Goal: Information Seeking & Learning: Learn about a topic

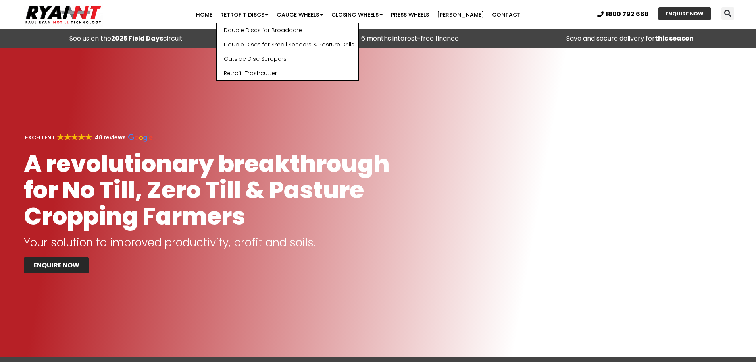
click at [256, 43] on link "Double Discs for Small Seeders & Pasture Drills" at bounding box center [288, 44] width 142 height 14
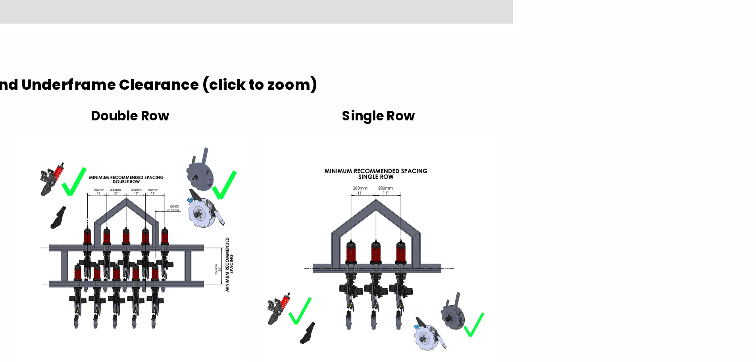
scroll to position [1339, 0]
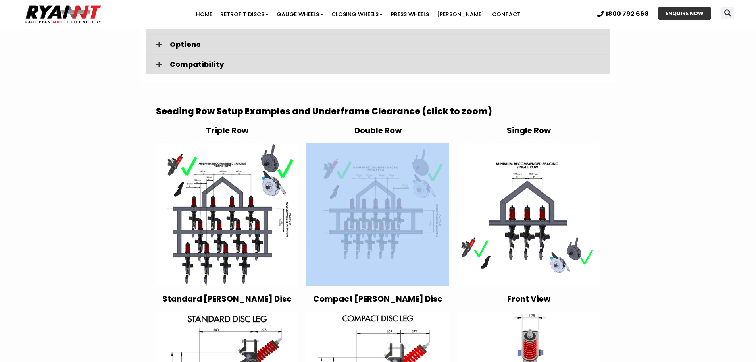
drag, startPoint x: 358, startPoint y: 267, endPoint x: 347, endPoint y: 218, distance: 50.3
click at [347, 218] on div "Double Row" at bounding box center [377, 205] width 151 height 168
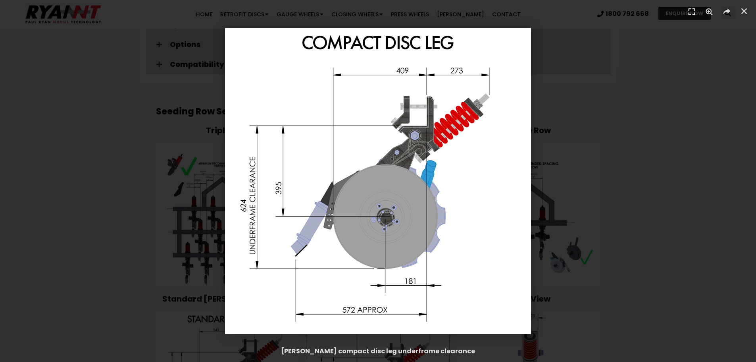
click at [460, 287] on img "1 / 1" at bounding box center [378, 181] width 306 height 306
click at [747, 12] on icon "Close (Esc)" at bounding box center [744, 11] width 8 height 8
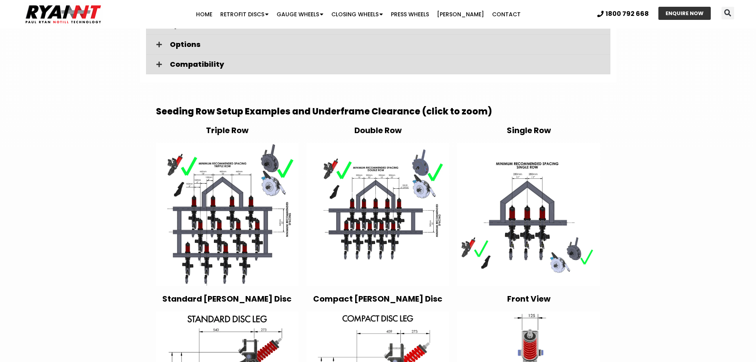
click at [719, 158] on div "Retrofit Double Discs for small farm seeders and pasture drills Dramatically im…" at bounding box center [378, 216] width 756 height 3014
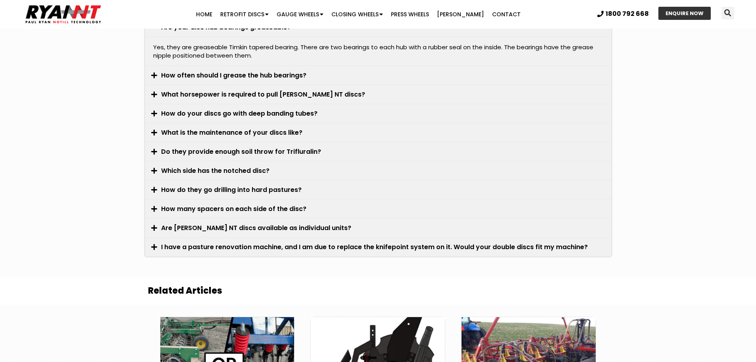
scroll to position [2266, 0]
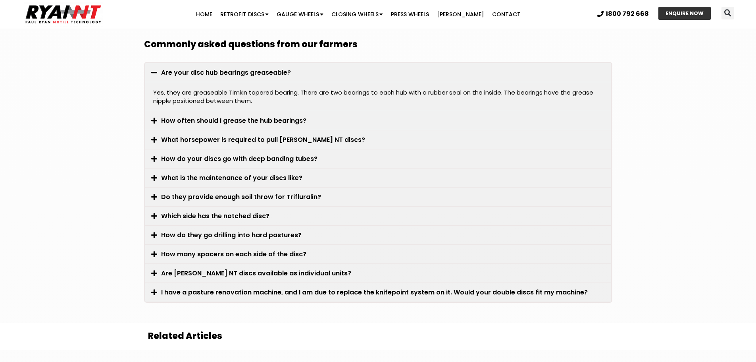
click at [212, 268] on link "Are RYAN NT discs available as individual units?" at bounding box center [256, 272] width 190 height 9
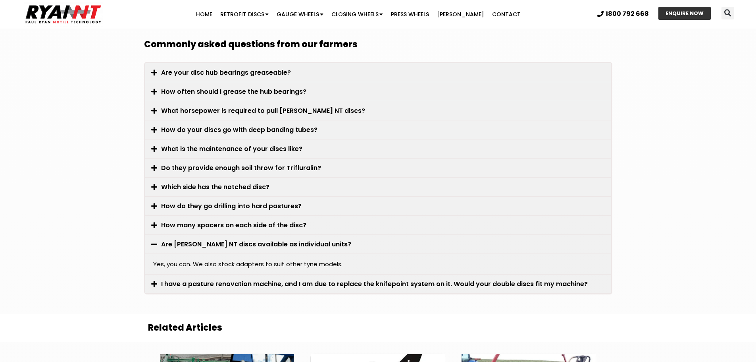
click at [208, 106] on link "What horsepower is required to pull RYAN NT discs?" at bounding box center [263, 110] width 204 height 9
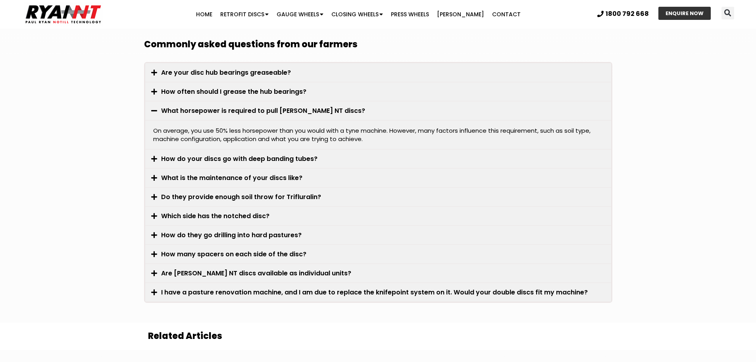
click at [198, 230] on link "How do they go drilling into hard pastures?" at bounding box center [231, 234] width 141 height 9
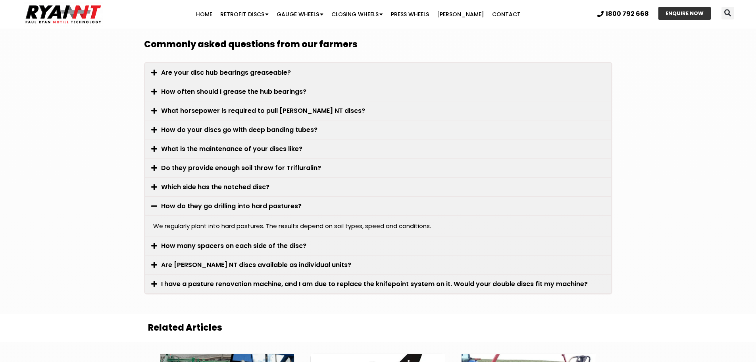
click at [156, 196] on div "How do they go drilling into hard pastures?" at bounding box center [378, 205] width 466 height 19
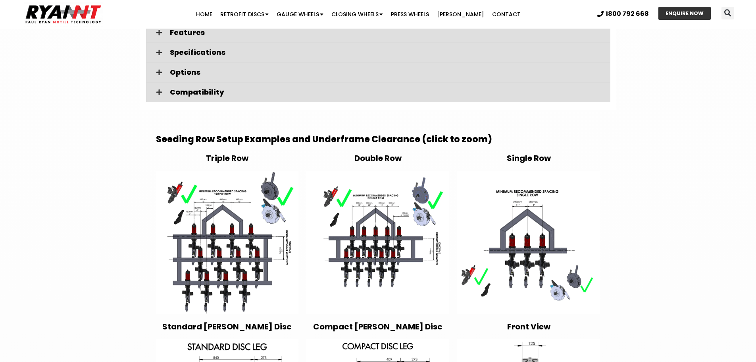
scroll to position [1303, 0]
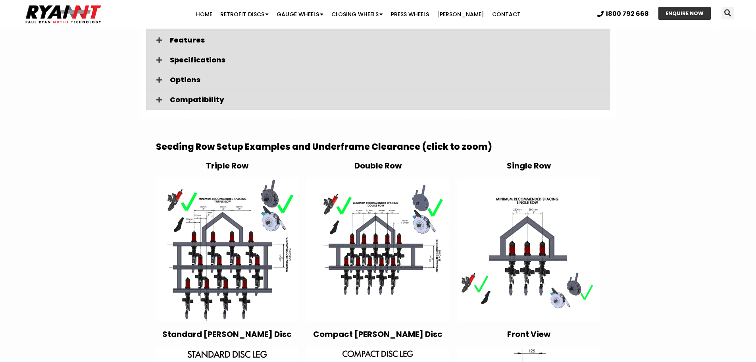
click at [363, 229] on img at bounding box center [377, 249] width 143 height 143
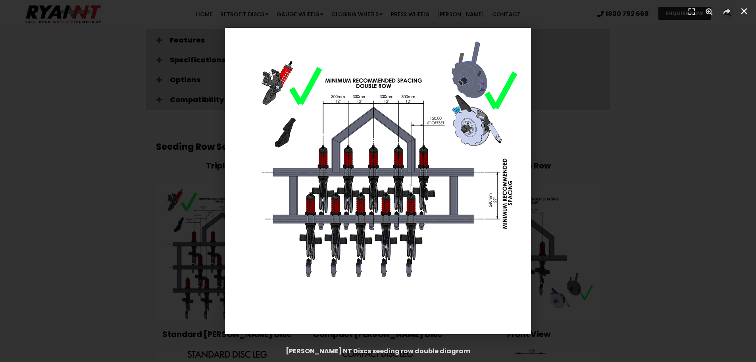
click at [740, 10] on link "Close (Esc)" at bounding box center [744, 11] width 12 height 12
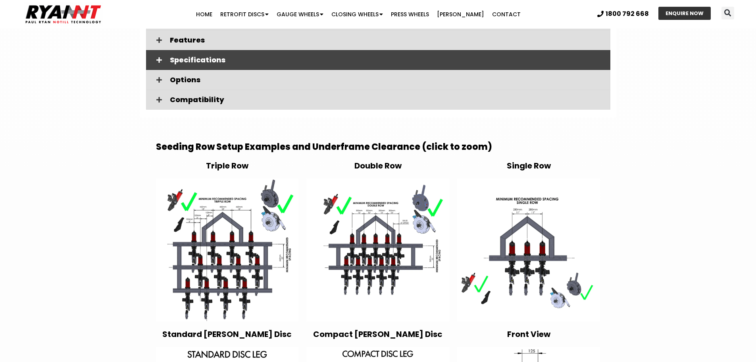
click at [158, 57] on icon at bounding box center [159, 60] width 6 height 6
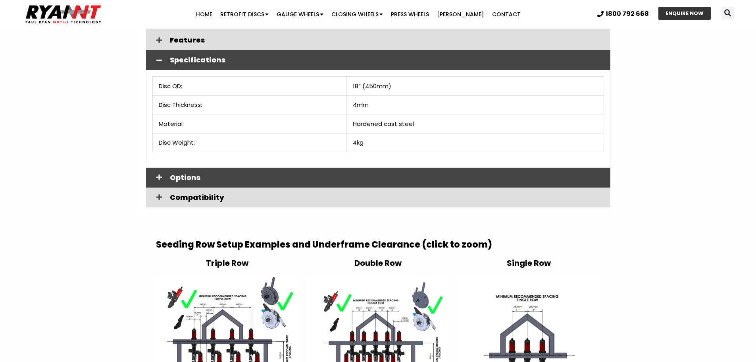
click at [169, 167] on div "Options" at bounding box center [378, 177] width 464 height 20
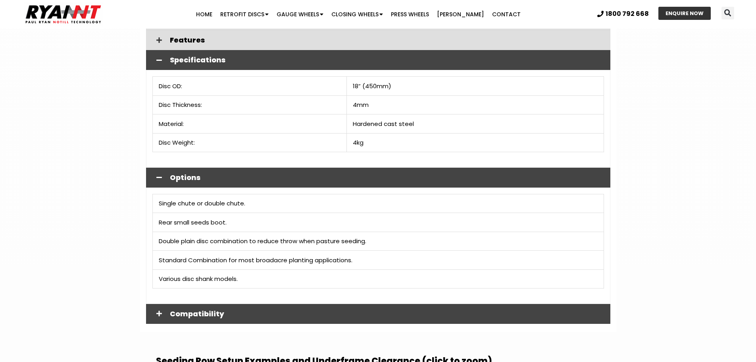
click at [176, 310] on span "Compatibility" at bounding box center [387, 313] width 434 height 7
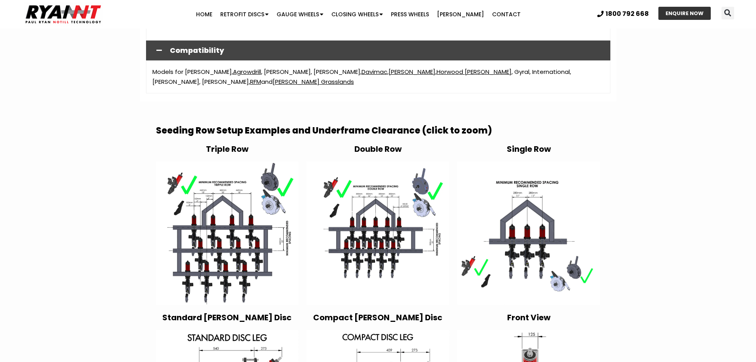
scroll to position [1555, 0]
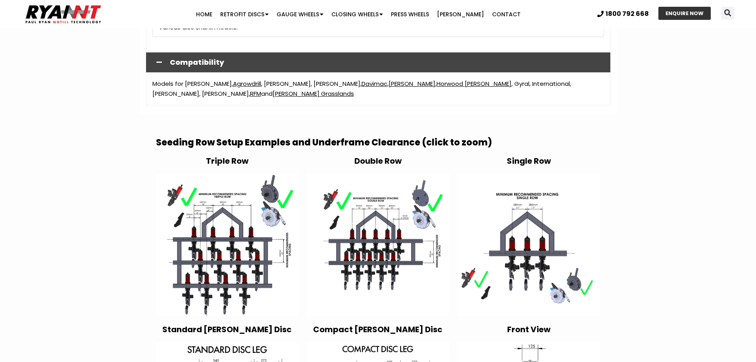
click at [212, 214] on img at bounding box center [227, 244] width 143 height 143
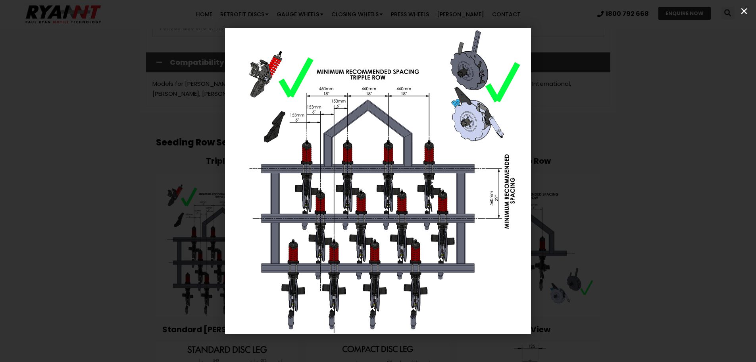
click at [745, 13] on icon "Close (Esc)" at bounding box center [744, 11] width 8 height 8
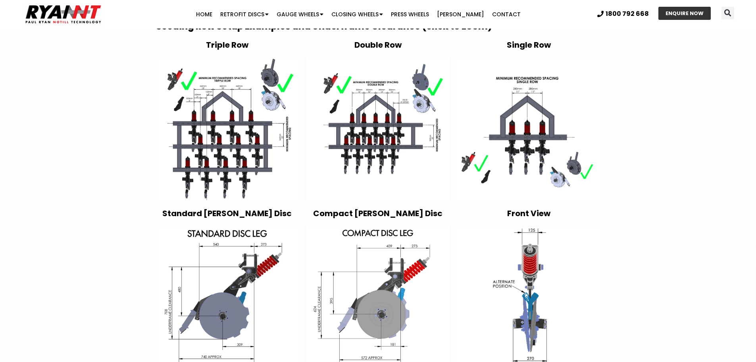
scroll to position [1679, 0]
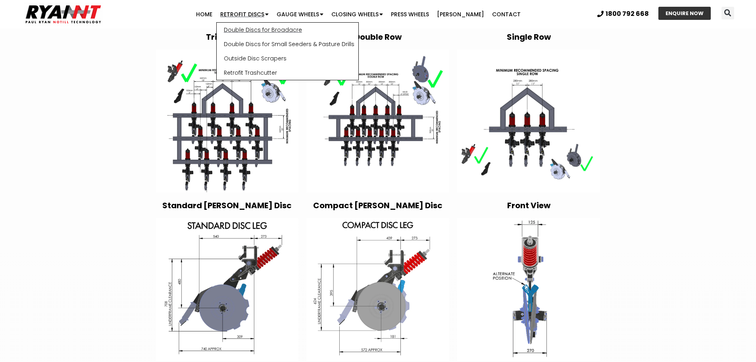
click at [260, 30] on link "Double Discs for Broadacre" at bounding box center [288, 30] width 142 height 14
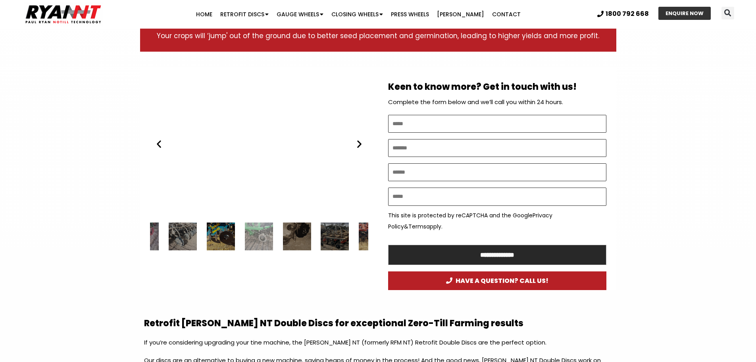
scroll to position [421, 0]
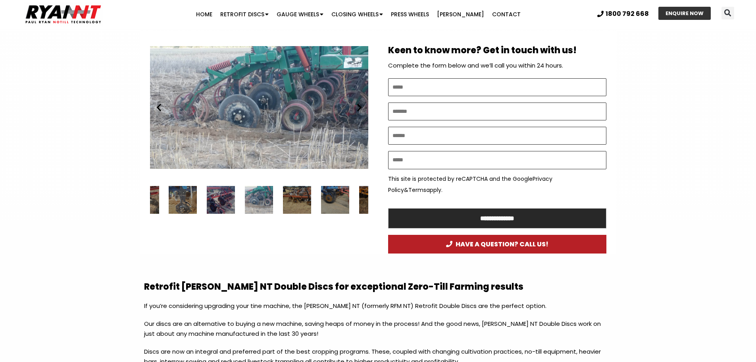
click at [360, 109] on icon "Next slide" at bounding box center [359, 107] width 10 height 10
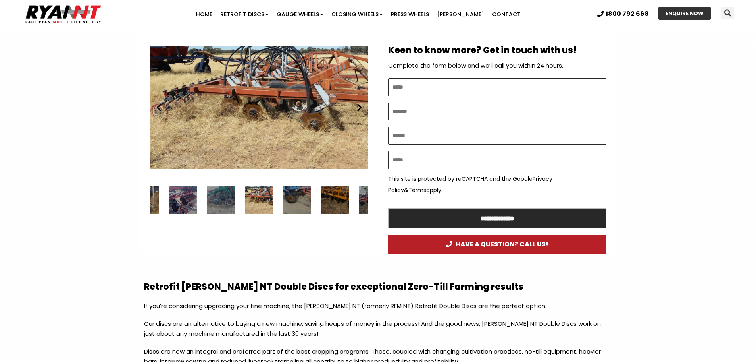
click at [360, 109] on icon "Next slide" at bounding box center [359, 107] width 10 height 10
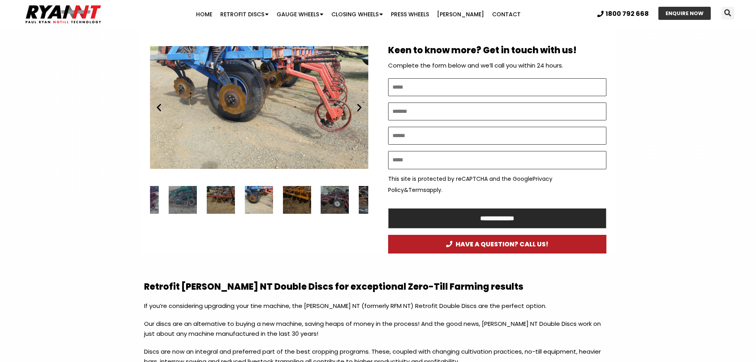
click at [360, 109] on icon "Next slide" at bounding box center [359, 107] width 10 height 10
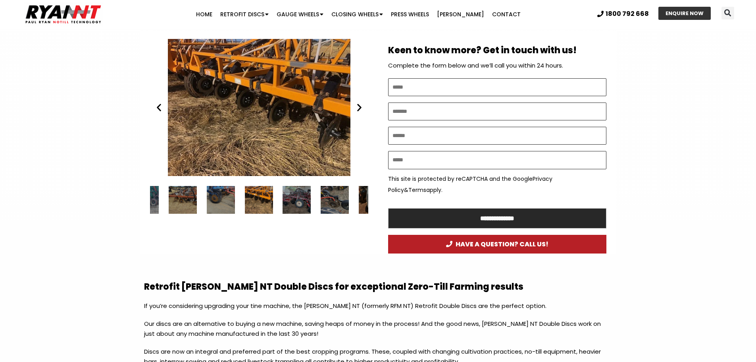
click at [360, 109] on icon "Next slide" at bounding box center [359, 107] width 10 height 10
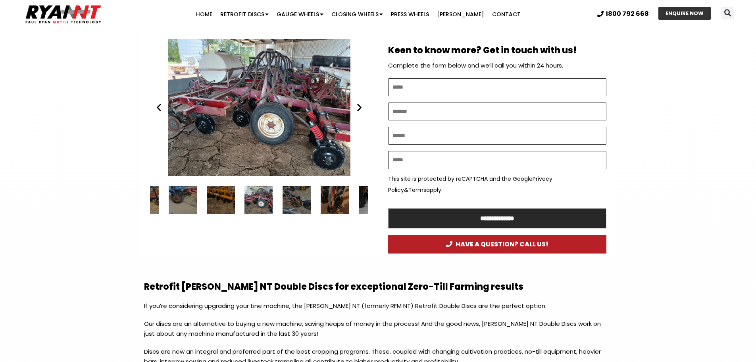
click at [360, 109] on icon "Next slide" at bounding box center [359, 107] width 10 height 10
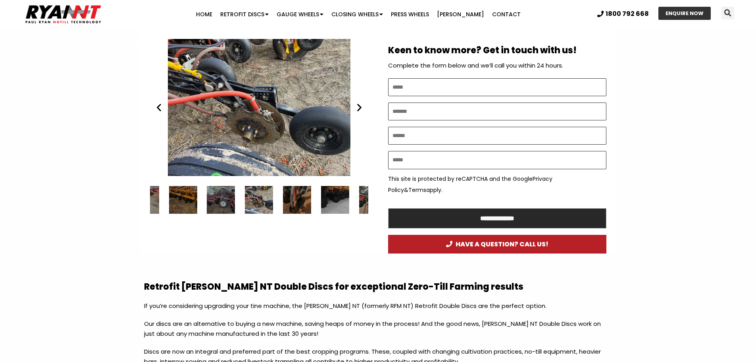
click at [159, 109] on icon "Previous slide" at bounding box center [159, 107] width 10 height 10
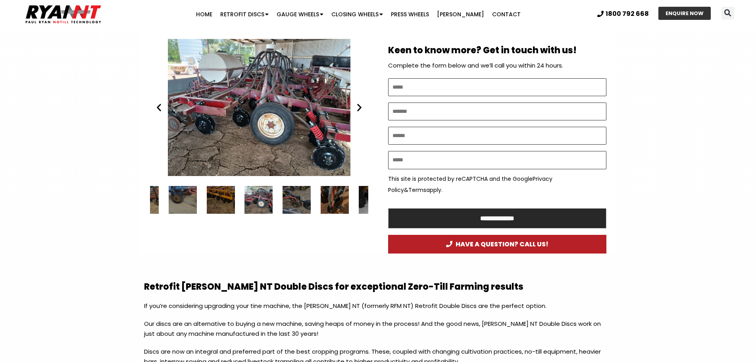
click at [358, 106] on icon "Next slide" at bounding box center [359, 107] width 10 height 10
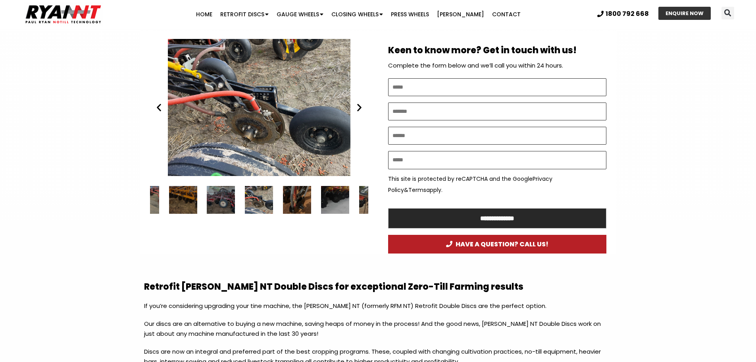
click at [358, 106] on icon "Next slide" at bounding box center [359, 107] width 10 height 10
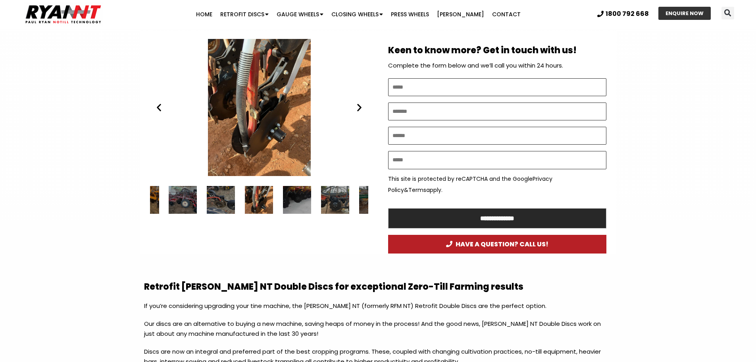
click at [358, 106] on icon "Next slide" at bounding box center [359, 107] width 10 height 10
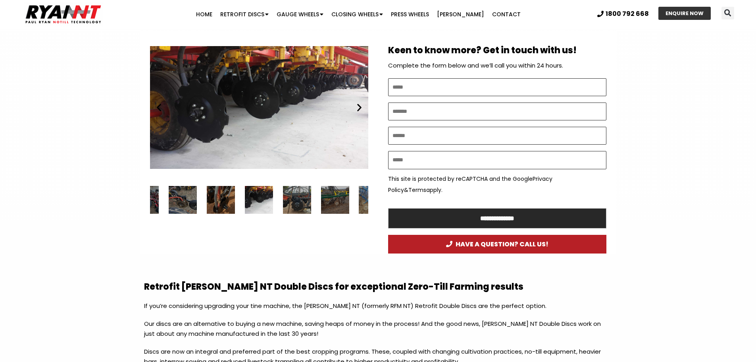
click at [358, 106] on icon "Next slide" at bounding box center [359, 107] width 10 height 10
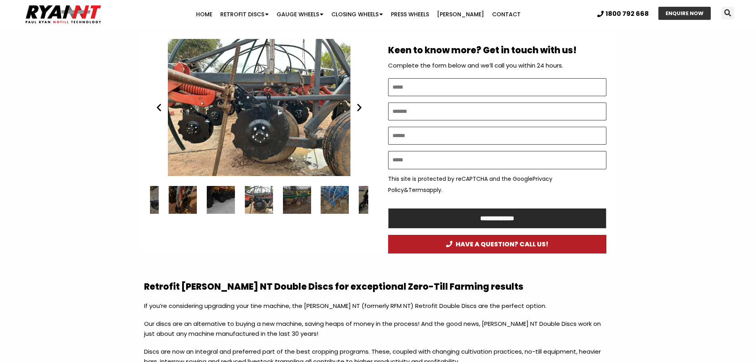
click at [358, 106] on icon "Next slide" at bounding box center [359, 107] width 10 height 10
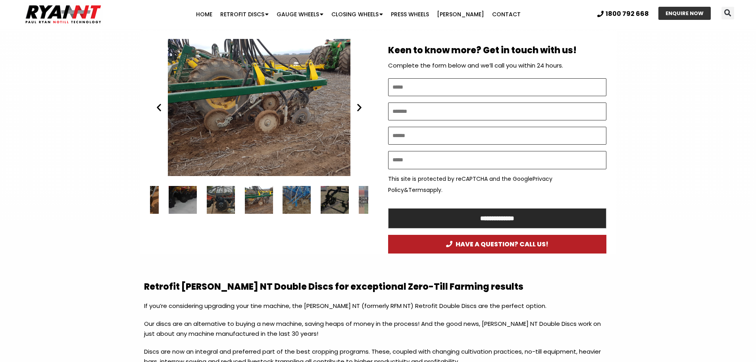
click at [358, 106] on icon "Next slide" at bounding box center [359, 107] width 10 height 10
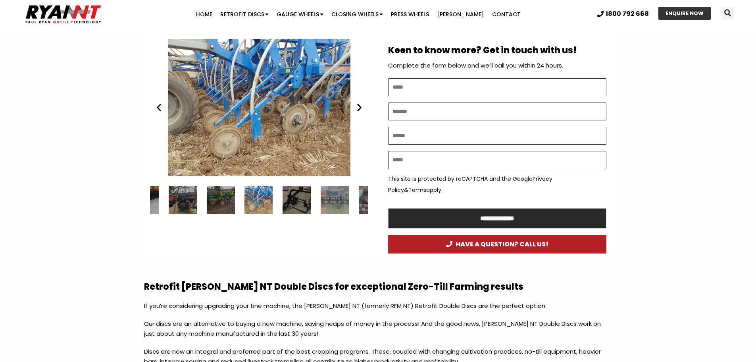
click at [358, 108] on icon "Next slide" at bounding box center [359, 107] width 10 height 10
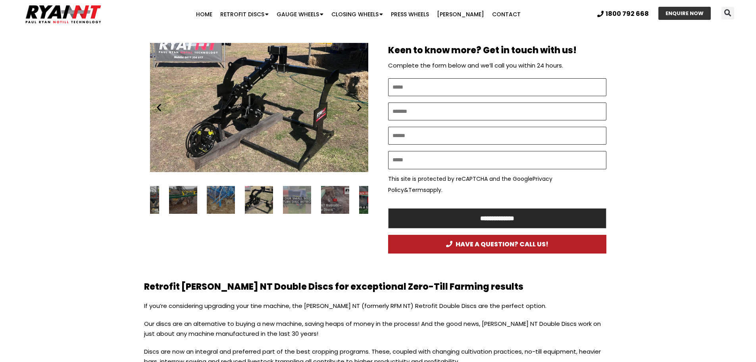
click at [358, 108] on icon "Next slide" at bounding box center [359, 107] width 10 height 10
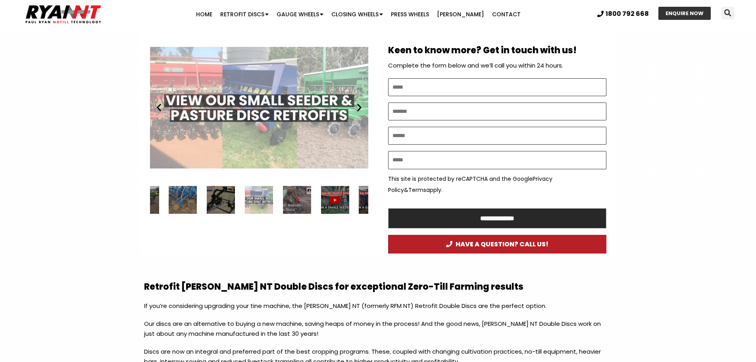
click at [358, 108] on icon "Next slide" at bounding box center [359, 107] width 10 height 10
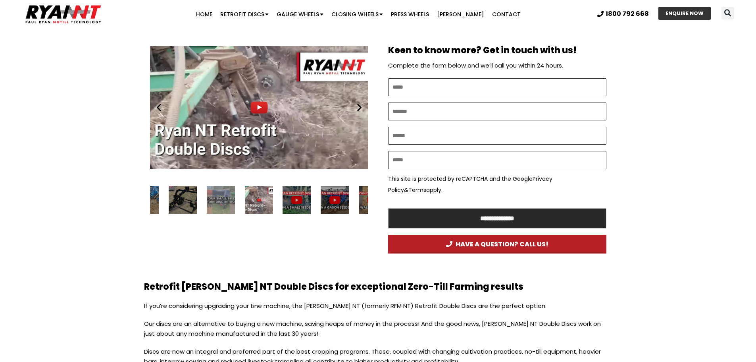
click at [358, 108] on icon "Next slide" at bounding box center [359, 107] width 10 height 10
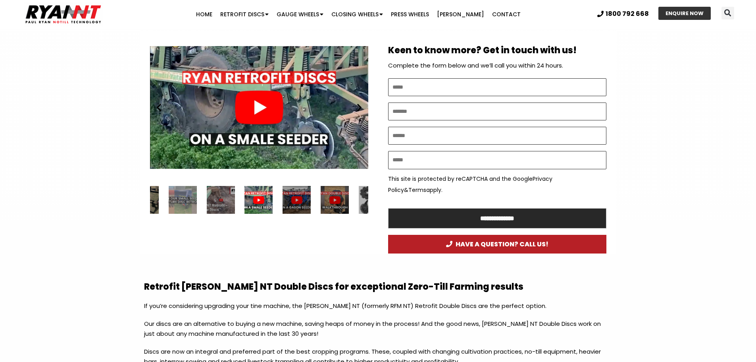
click at [358, 108] on icon "Next slide" at bounding box center [359, 107] width 10 height 10
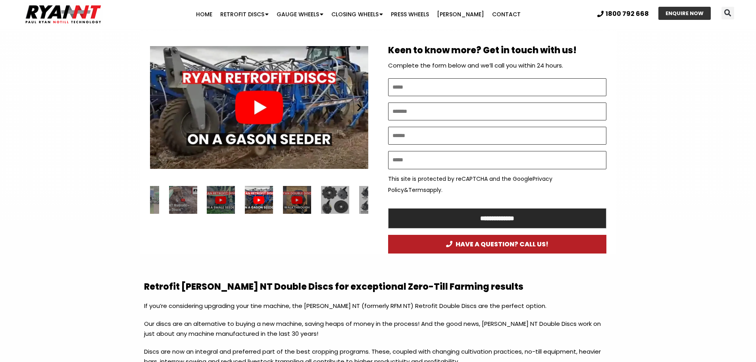
click at [358, 108] on icon "Next slide" at bounding box center [359, 107] width 10 height 10
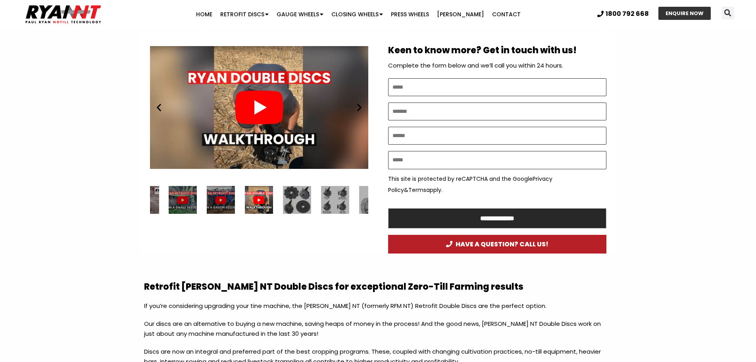
click at [358, 108] on icon "Next slide" at bounding box center [359, 107] width 10 height 10
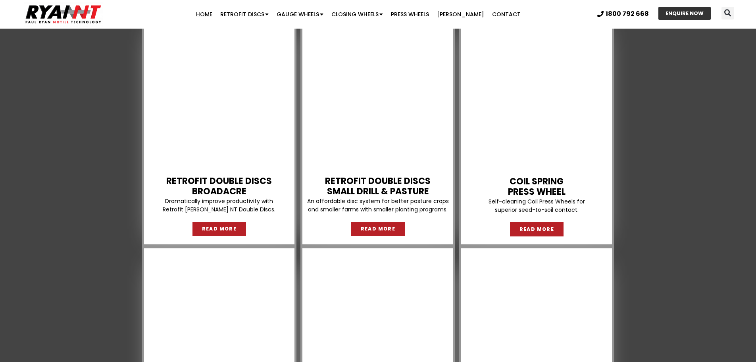
scroll to position [676, 0]
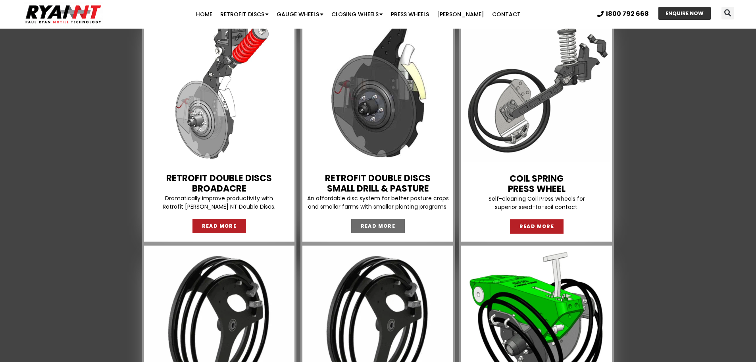
click at [370, 227] on span "READ MORE" at bounding box center [378, 225] width 35 height 5
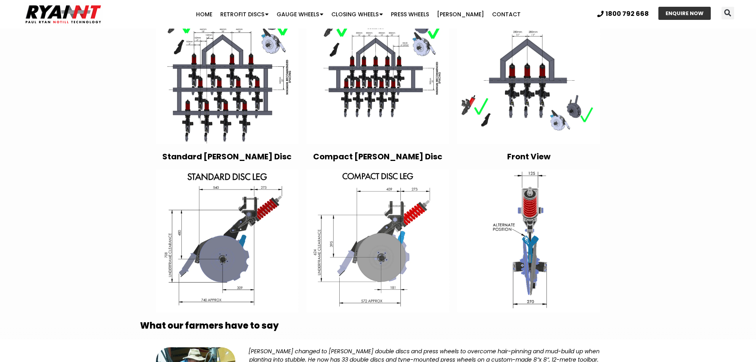
scroll to position [1503, 0]
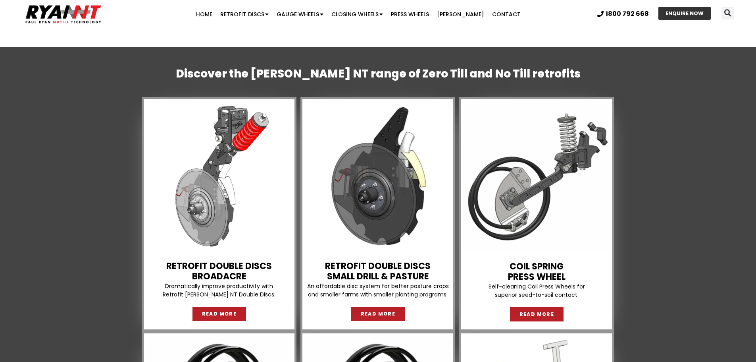
scroll to position [586, 0]
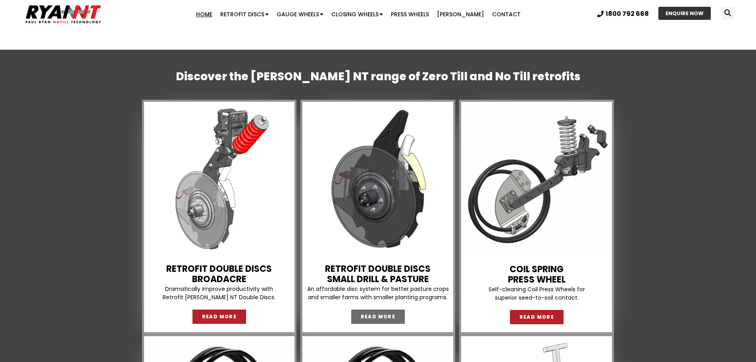
click at [376, 316] on span "READ MORE" at bounding box center [378, 316] width 35 height 5
